Goal: Information Seeking & Learning: Understand process/instructions

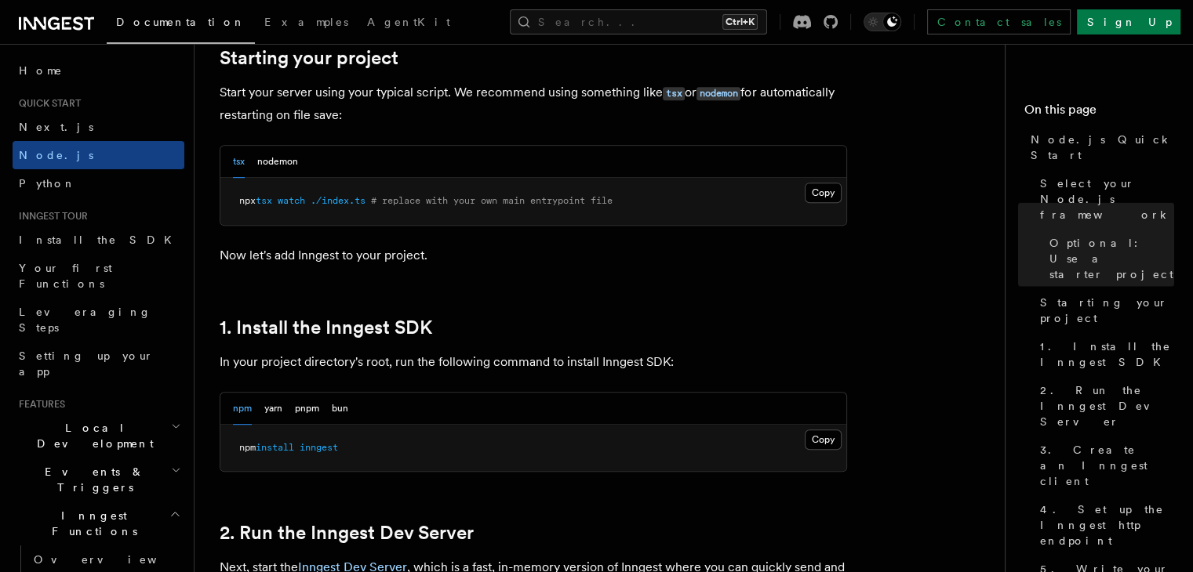
scroll to position [759, 0]
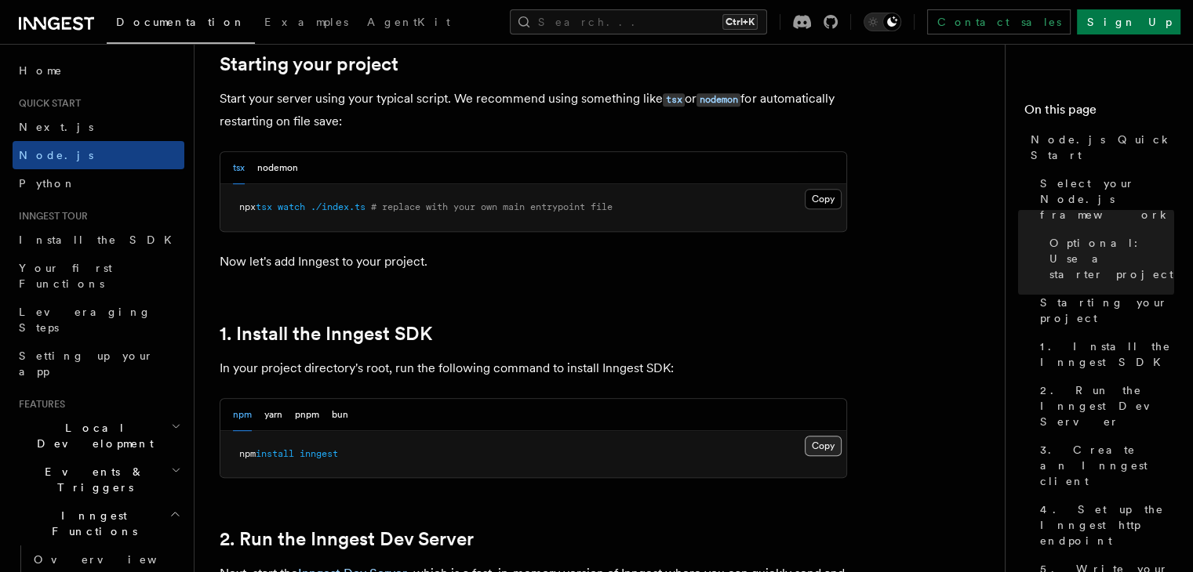
click at [829, 442] on button "Copy Copied" at bounding box center [823, 446] width 37 height 20
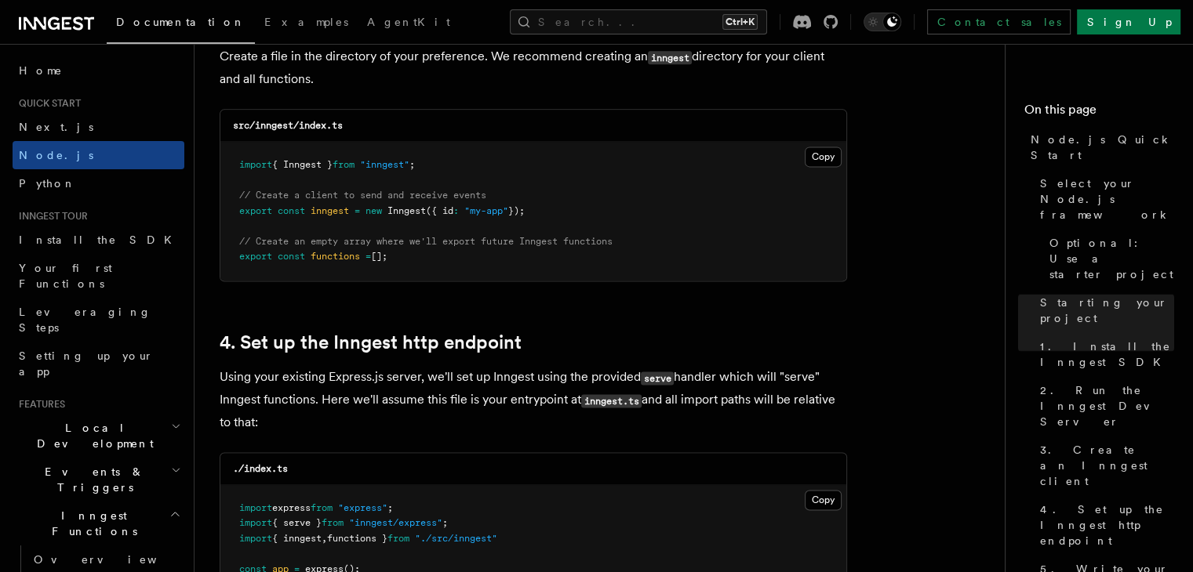
scroll to position [2114, 0]
drag, startPoint x: 450, startPoint y: 170, endPoint x: 229, endPoint y: 163, distance: 221.3
click at [229, 163] on pre "import { Inngest } from "inngest" ; // Create a client to send and receive even…" at bounding box center [533, 211] width 626 height 139
copy span "import { Inngest } from "inngest" ;"
click at [827, 162] on button "Copy Copied" at bounding box center [823, 157] width 37 height 20
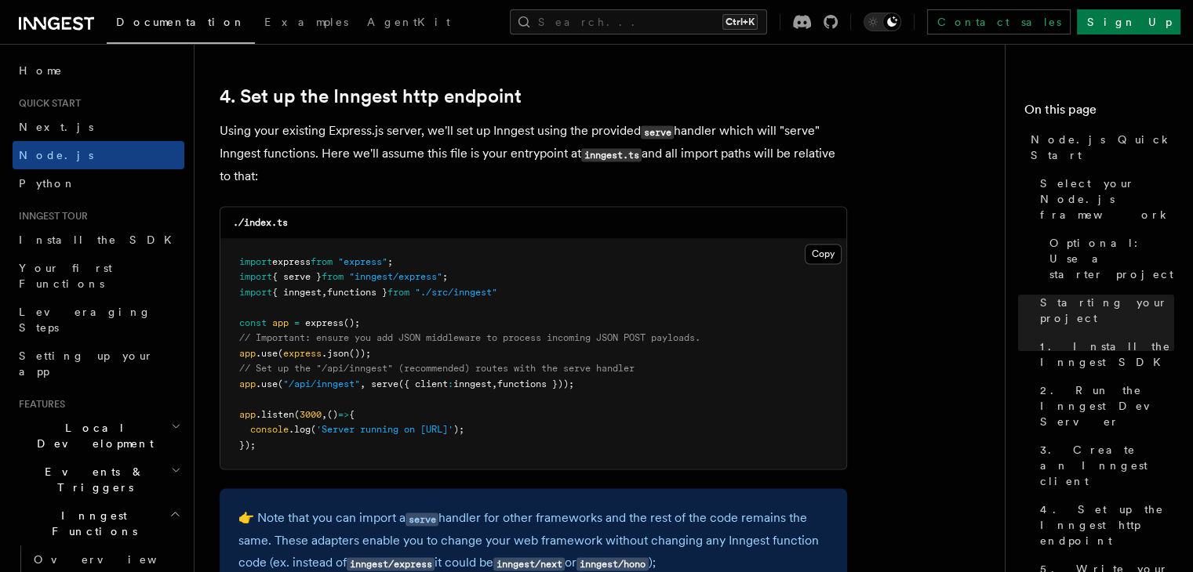
scroll to position [2362, 0]
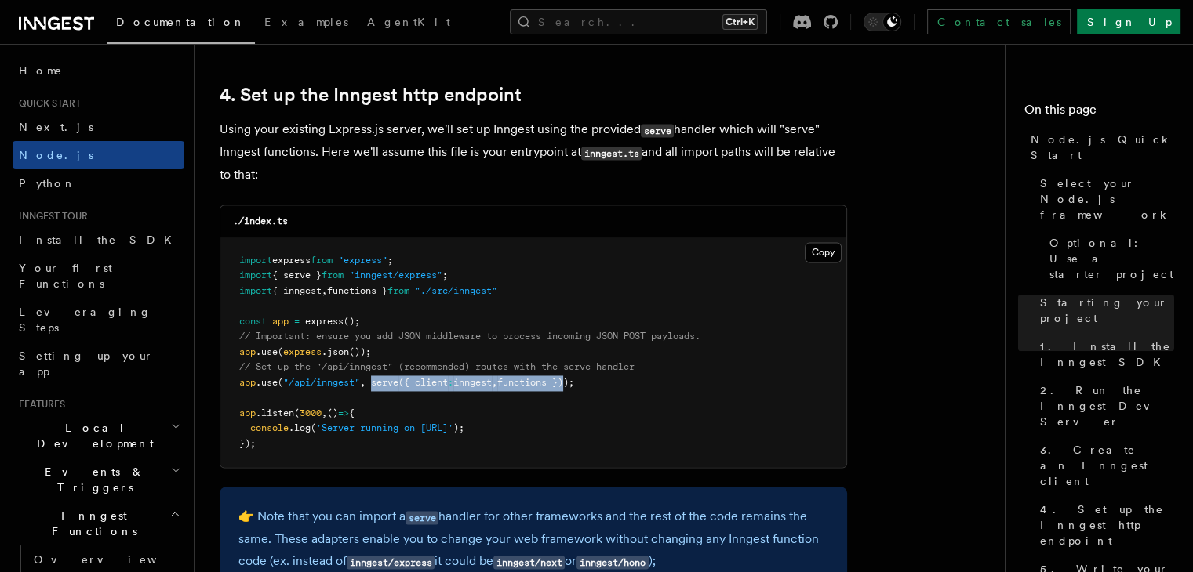
drag, startPoint x: 375, startPoint y: 384, endPoint x: 576, endPoint y: 387, distance: 200.8
click at [574, 387] on span "app .use ( "/api/inngest" , serve ({ client : inngest , functions }));" at bounding box center [406, 382] width 335 height 11
drag, startPoint x: 595, startPoint y: 384, endPoint x: 234, endPoint y: 383, distance: 360.7
click at [234, 383] on pre "import express from "express" ; import { serve } from "inngest/express" ; impor…" at bounding box center [533, 353] width 626 height 231
copy span "app .use ( "/api/inngest" , serve ({ client : inngest , functions }));"
